Goal: Task Accomplishment & Management: Use online tool/utility

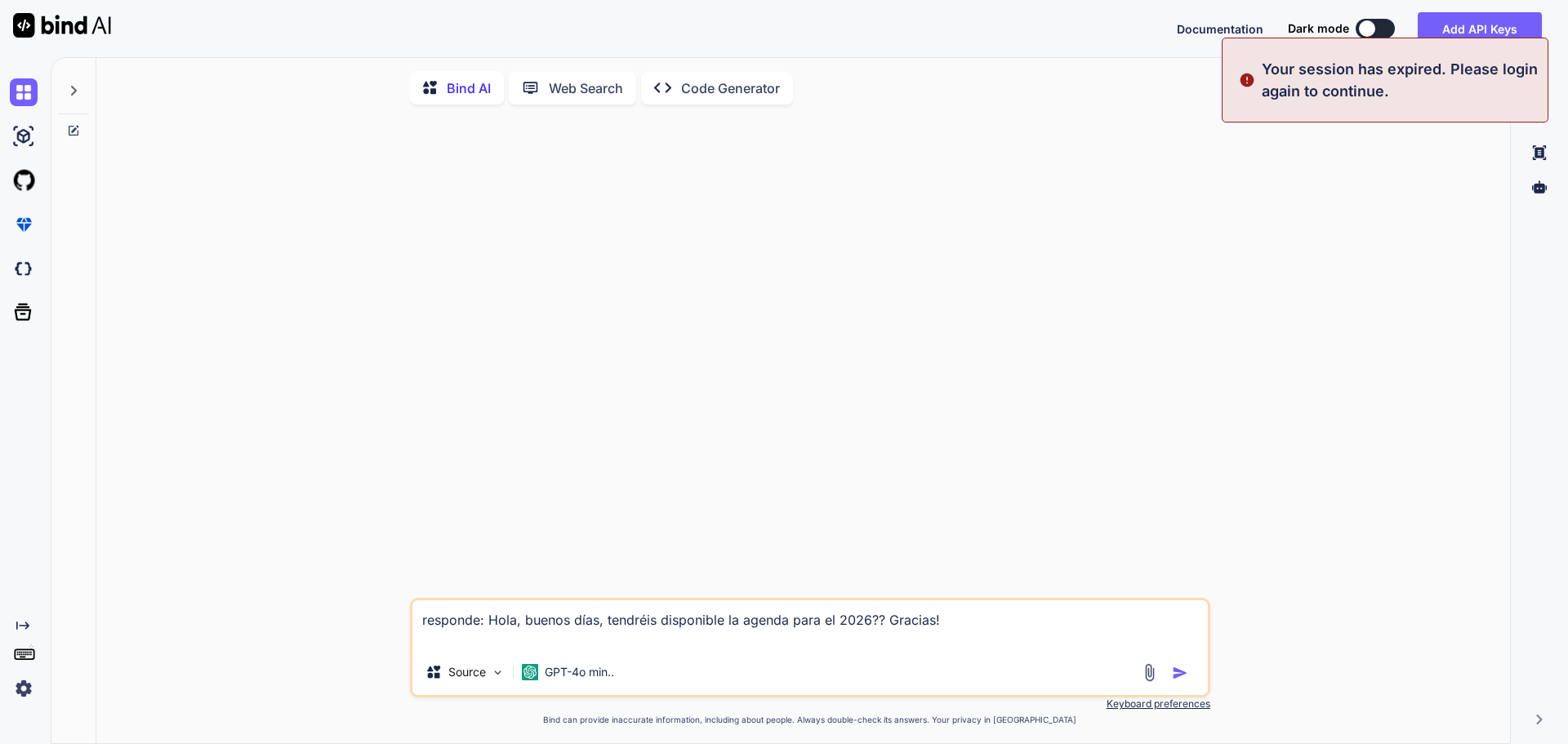
type textarea "x"
click at [1355, 98] on p "Your session has expired. Please login again to continue." at bounding box center [1400, 80] width 276 height 44
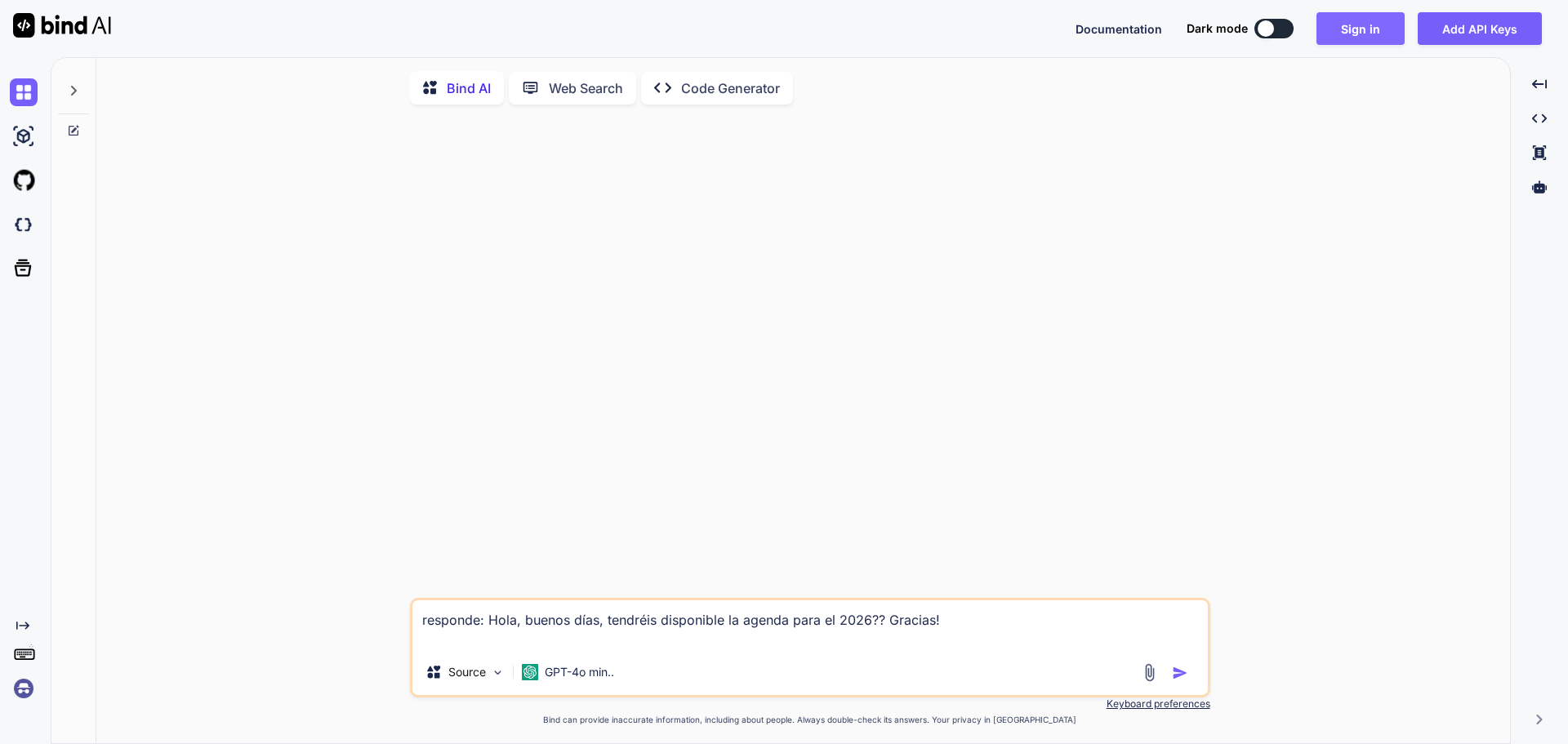
click at [1355, 43] on button "Sign in" at bounding box center [1361, 29] width 89 height 33
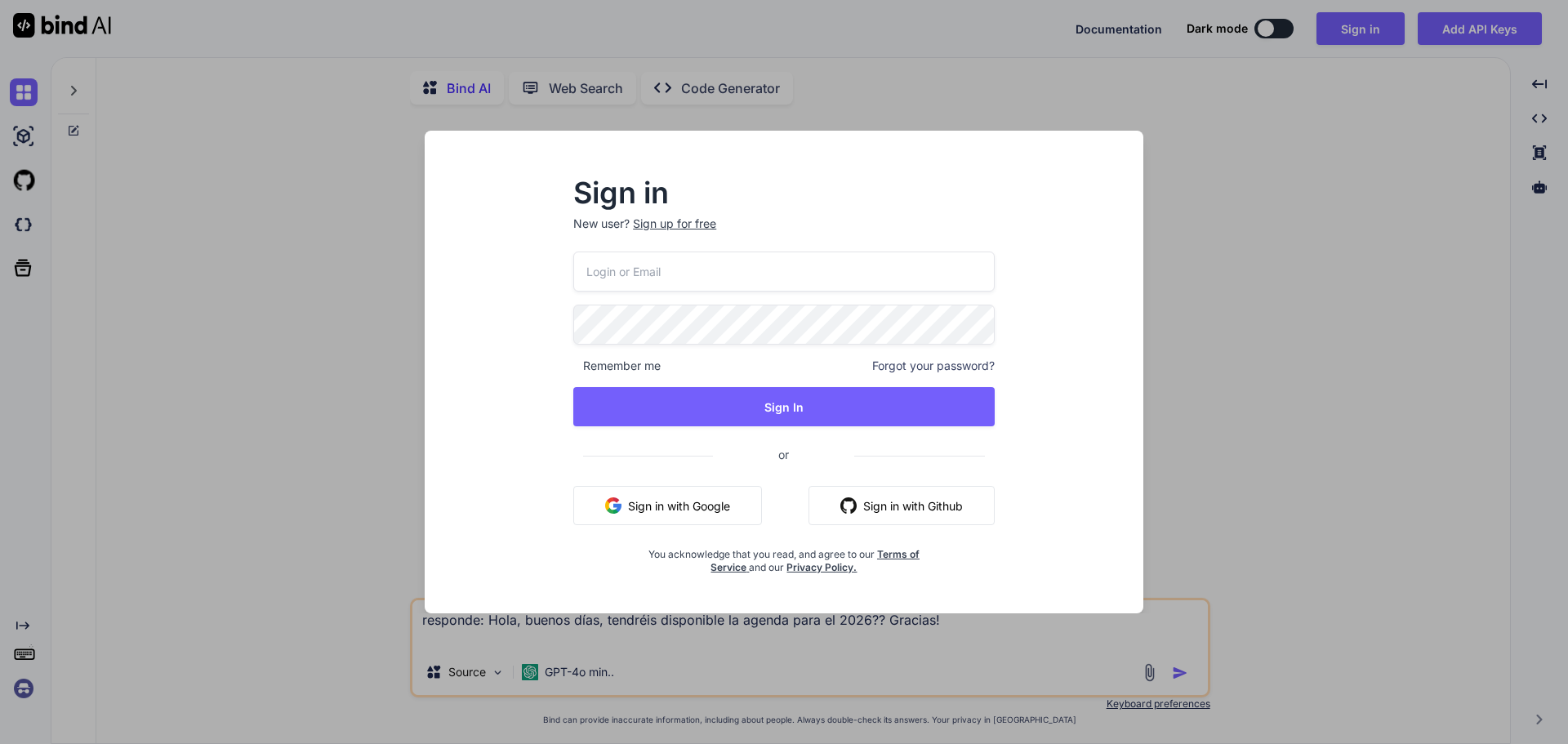
click at [720, 504] on button "Sign in with Google" at bounding box center [667, 505] width 188 height 39
